Goal: Task Accomplishment & Management: Manage account settings

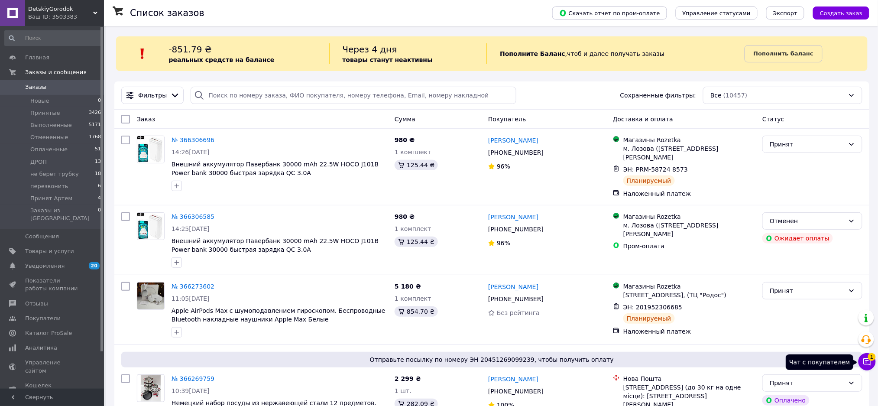
click at [867, 355] on button "Чат с покупателем 1" at bounding box center [866, 361] width 17 height 17
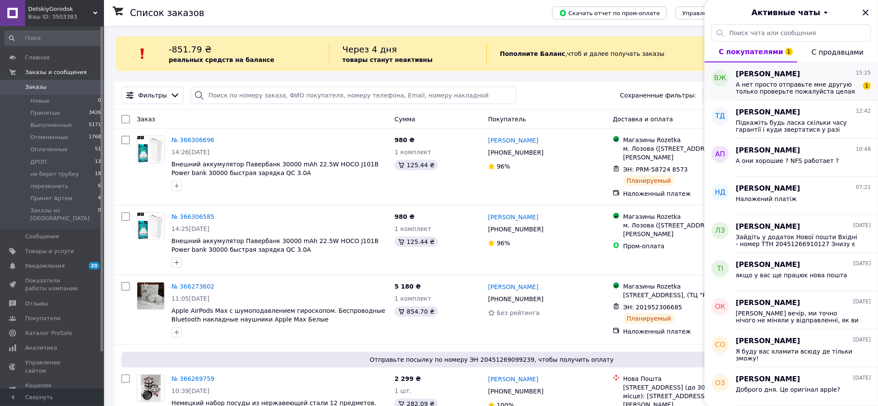
click at [820, 89] on span "А нет просто отправьте мне другую только проверьте пожалуйста целая она и рабоч…" at bounding box center [797, 88] width 123 height 14
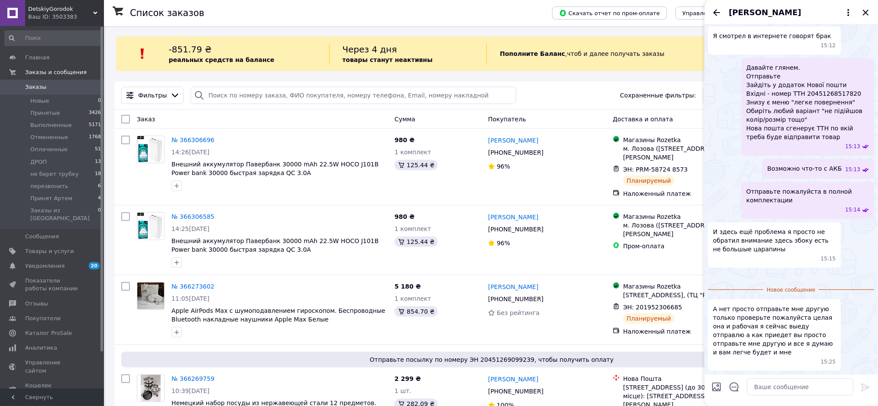
scroll to position [1269, 0]
click at [766, 381] on textarea at bounding box center [800, 386] width 107 height 17
type textarea "Д"
click at [867, 12] on icon "Закрыть" at bounding box center [865, 12] width 10 height 10
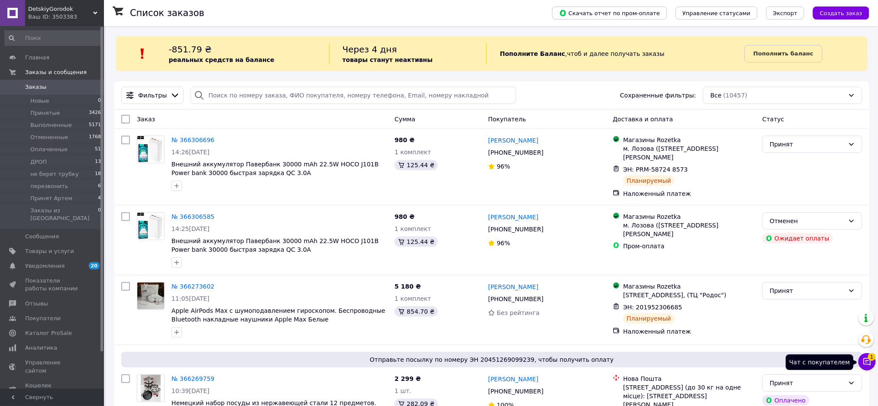
click at [869, 359] on span "1" at bounding box center [872, 357] width 8 height 8
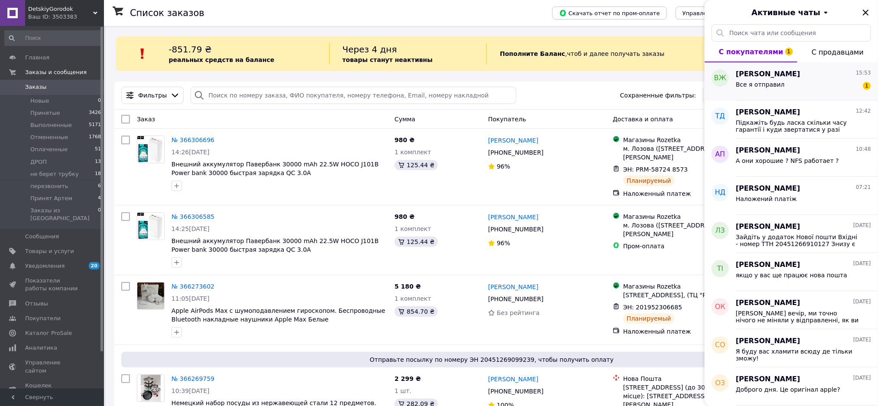
click at [798, 86] on div "Все я отправил 1" at bounding box center [803, 86] width 135 height 14
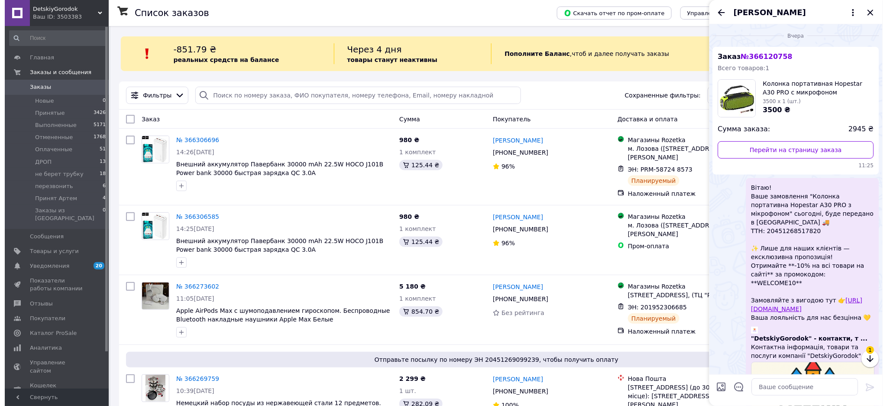
scroll to position [1237, 0]
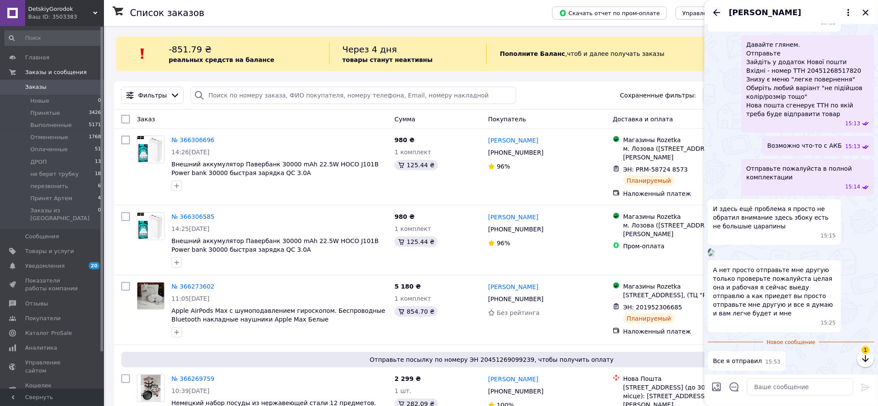
click at [717, 10] on icon "Назад" at bounding box center [716, 12] width 7 height 6
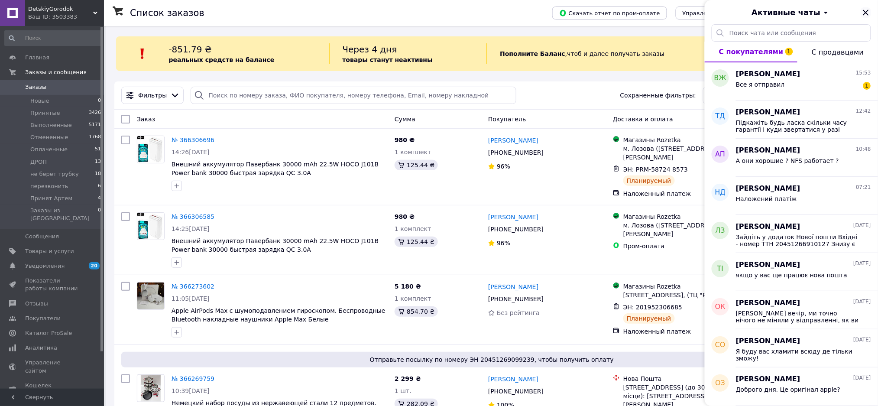
click at [865, 10] on icon "Закрыть" at bounding box center [865, 12] width 10 height 10
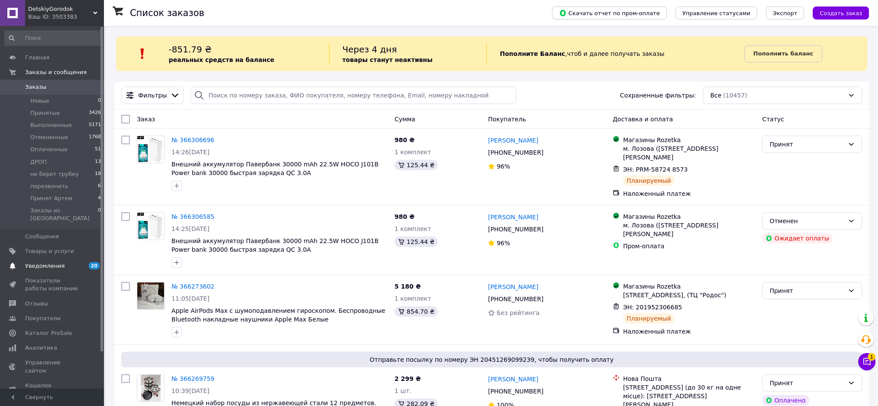
click at [60, 262] on span "Уведомления" at bounding box center [52, 266] width 55 height 8
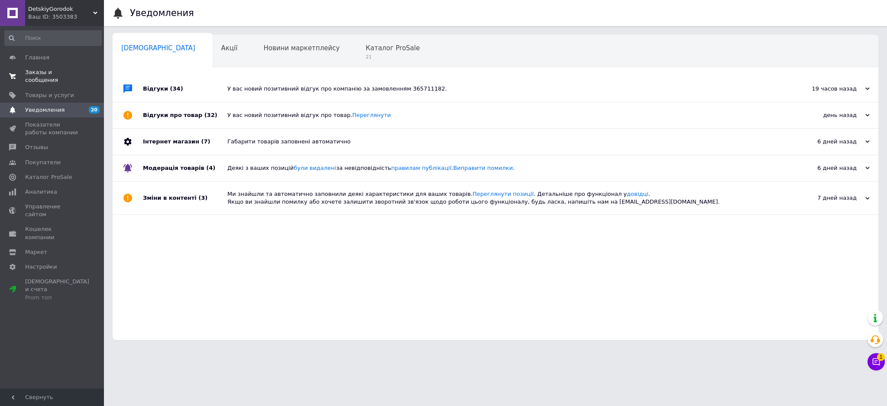
click at [79, 69] on span "Заказы и сообщения" at bounding box center [52, 76] width 55 height 16
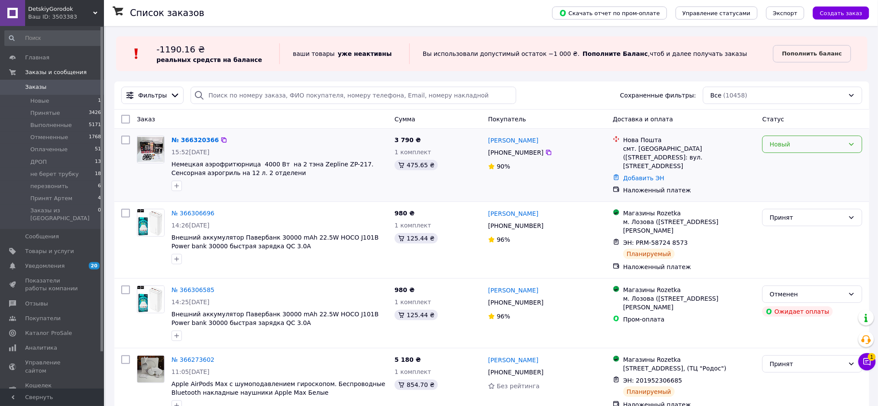
click at [806, 142] on div "Новый" at bounding box center [806, 144] width 75 height 10
click at [800, 160] on li "Принят" at bounding box center [812, 163] width 99 height 16
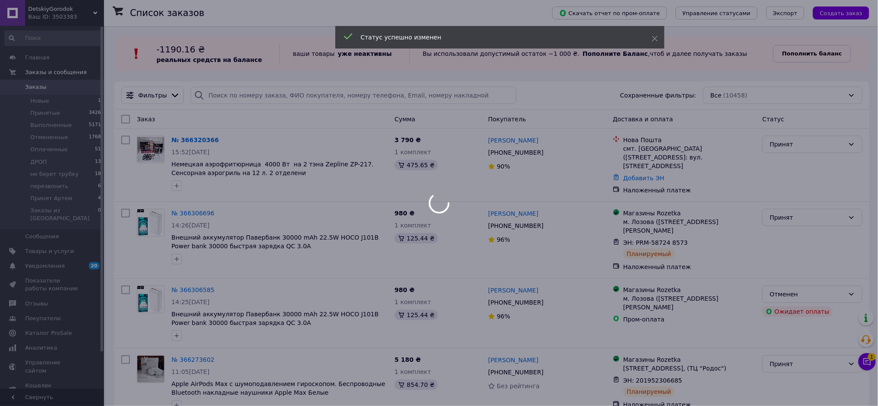
click at [809, 55] on b "Пополнить баланс" at bounding box center [812, 53] width 60 height 6
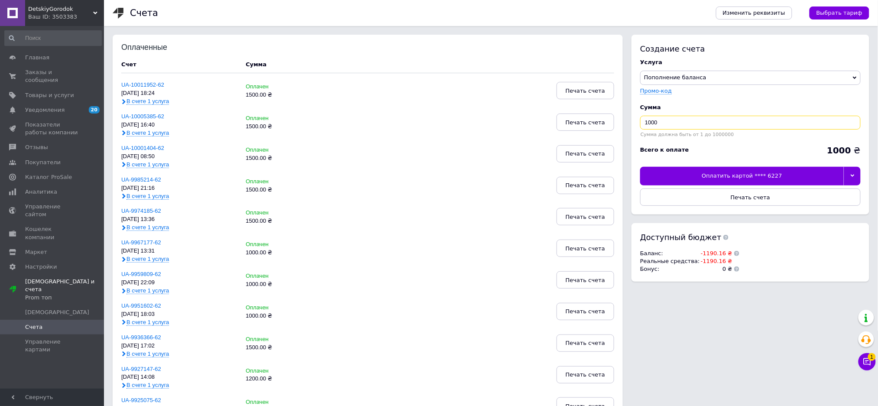
click at [675, 120] on input "1000" at bounding box center [750, 123] width 220 height 14
type input "1500"
click at [856, 176] on div at bounding box center [851, 176] width 17 height 18
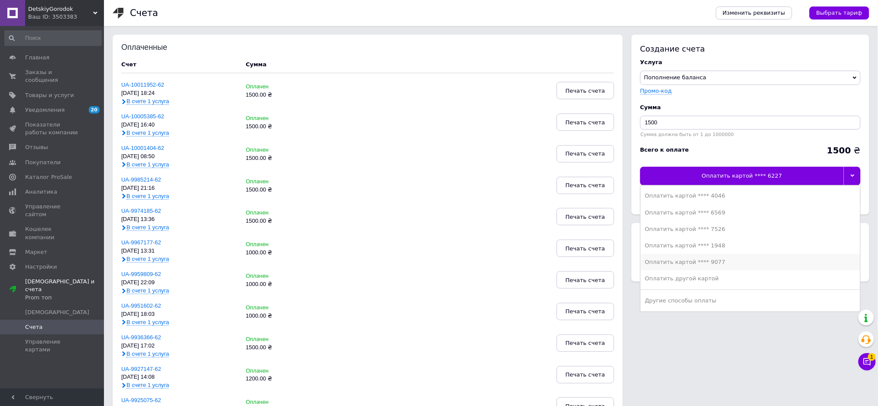
click at [727, 259] on div "Оплатить картой **** 9077" at bounding box center [750, 262] width 211 height 8
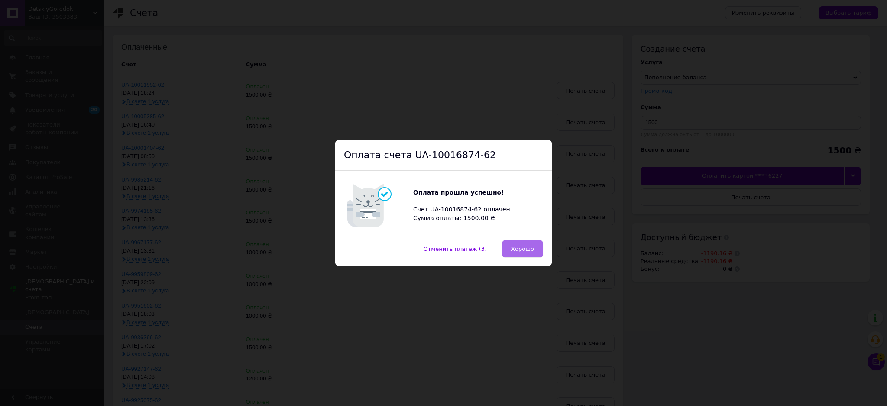
click at [536, 248] on button "Хорошо" at bounding box center [522, 248] width 41 height 17
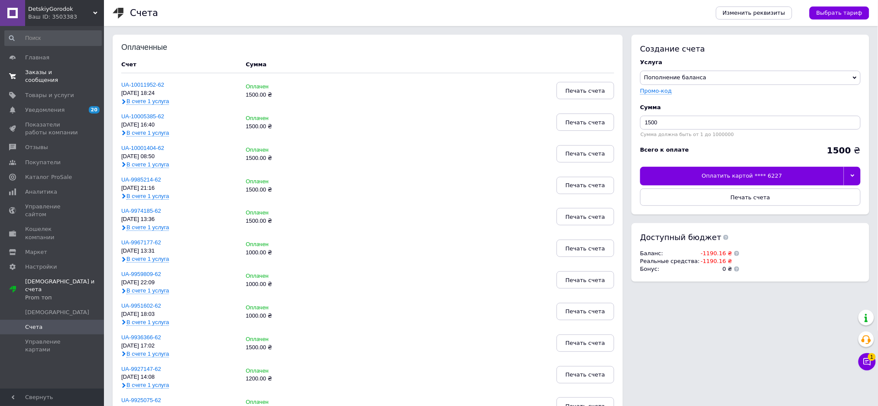
click at [31, 69] on span "Заказы и сообщения" at bounding box center [52, 76] width 55 height 16
